Goal: Book appointment/travel/reservation

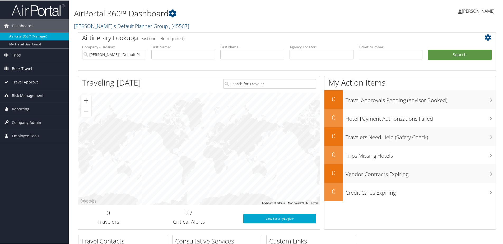
click at [39, 65] on link "Book Travel" at bounding box center [34, 68] width 69 height 13
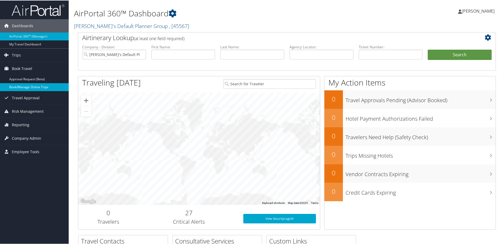
click at [26, 84] on link "Book/Manage Online Trips" at bounding box center [34, 87] width 69 height 8
